Goal: Task Accomplishment & Management: Use online tool/utility

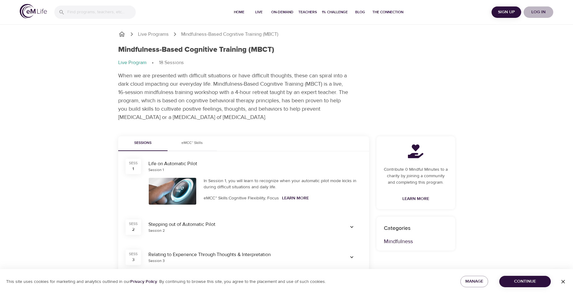
click at [224, 11] on span "Log in" at bounding box center [538, 12] width 25 height 8
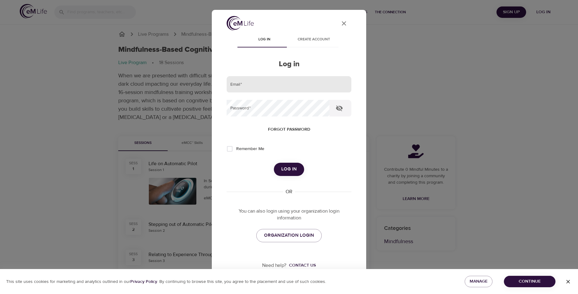
click at [224, 87] on input "email" at bounding box center [288, 84] width 125 height 17
type input "[PERSON_NAME][EMAIL_ADDRESS][DOMAIN_NAME]"
click at [224, 151] on button "Log in" at bounding box center [289, 169] width 30 height 13
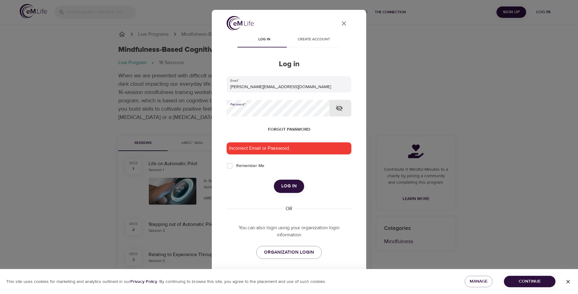
click at [224, 107] on button "button" at bounding box center [339, 108] width 15 height 15
click at [188, 121] on div "User Profile Log in Create account Log in Email   * [PERSON_NAME][EMAIL_ADDRESS…" at bounding box center [289, 147] width 578 height 294
click at [224, 150] on div "Incorrect Email or Password." at bounding box center [288, 149] width 125 height 12
click at [224, 151] on input "Remember Me" at bounding box center [229, 166] width 13 height 13
checkbox input "true"
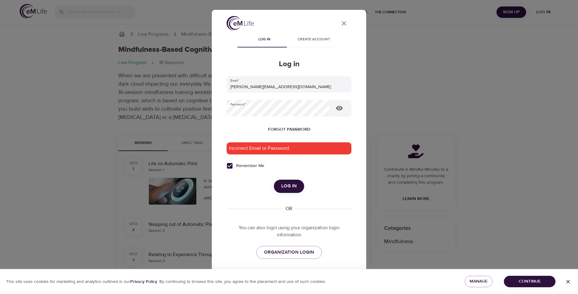
click at [224, 151] on span "Log in" at bounding box center [288, 186] width 15 height 8
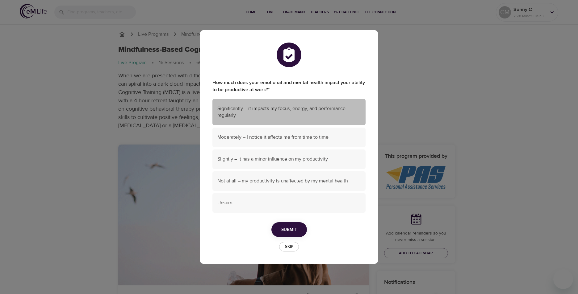
click at [224, 116] on span "Significantly – it impacts my focus, energy, and performance regularly" at bounding box center [288, 112] width 143 height 14
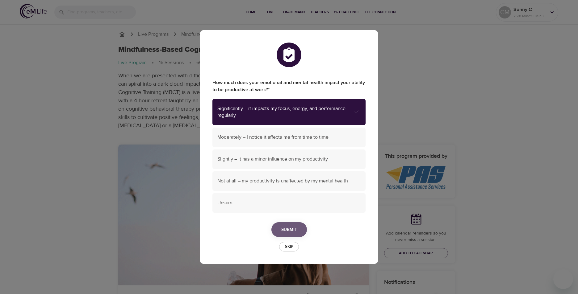
click at [224, 151] on span "Submit" at bounding box center [289, 230] width 16 height 8
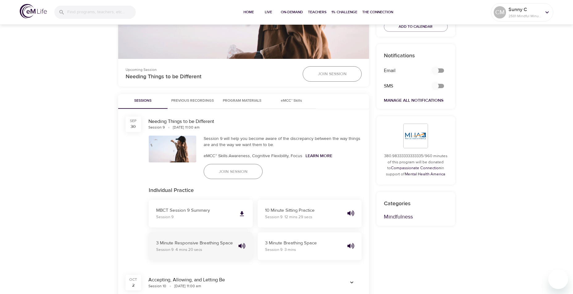
scroll to position [216, 0]
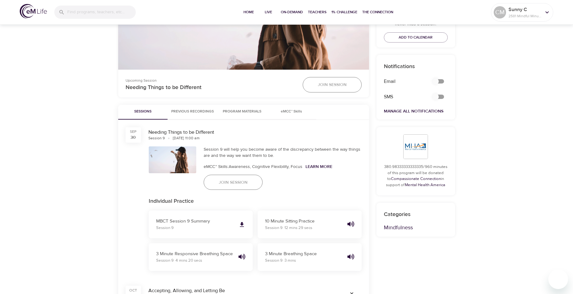
click at [224, 151] on span "Join Session" at bounding box center [233, 183] width 29 height 8
